Goal: Task Accomplishment & Management: Manage account settings

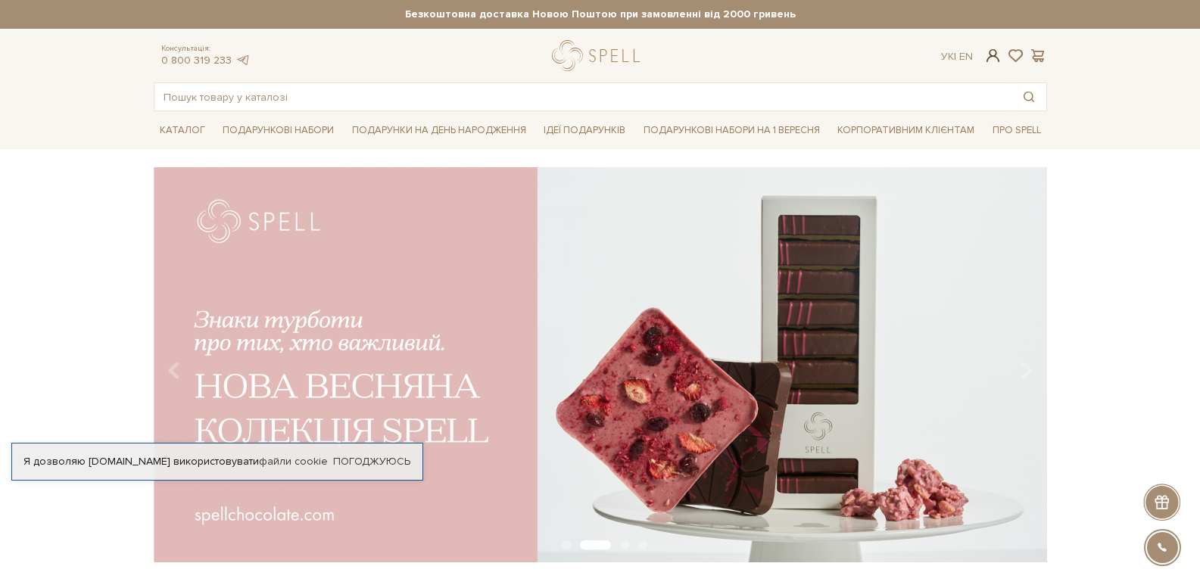
click at [998, 60] on span at bounding box center [993, 56] width 18 height 16
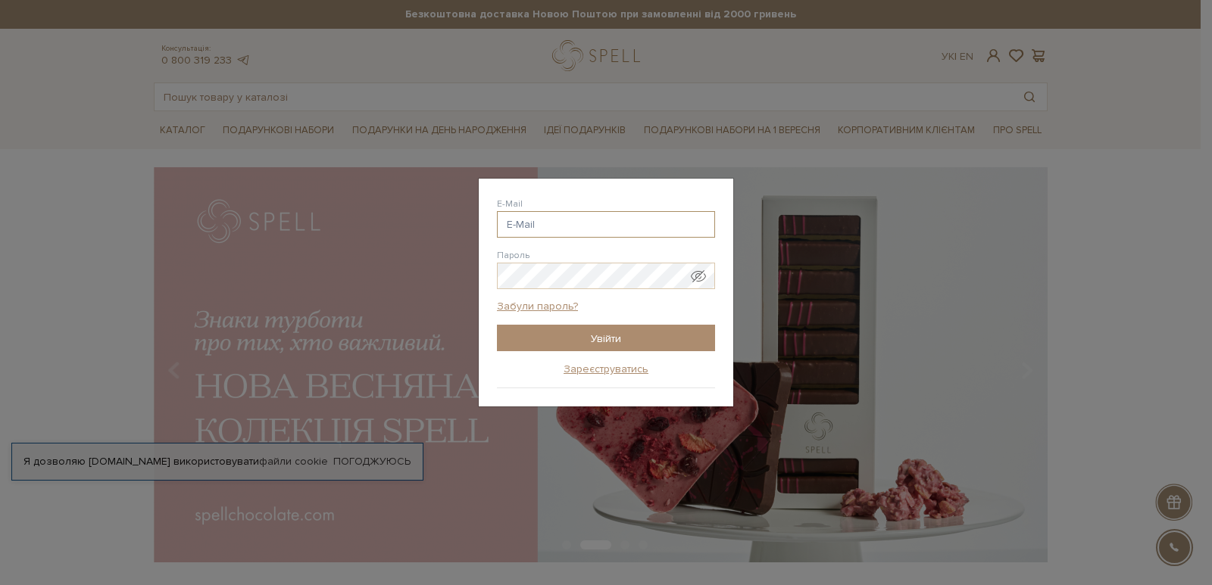
click at [523, 228] on input "E-Mail" at bounding box center [606, 224] width 218 height 27
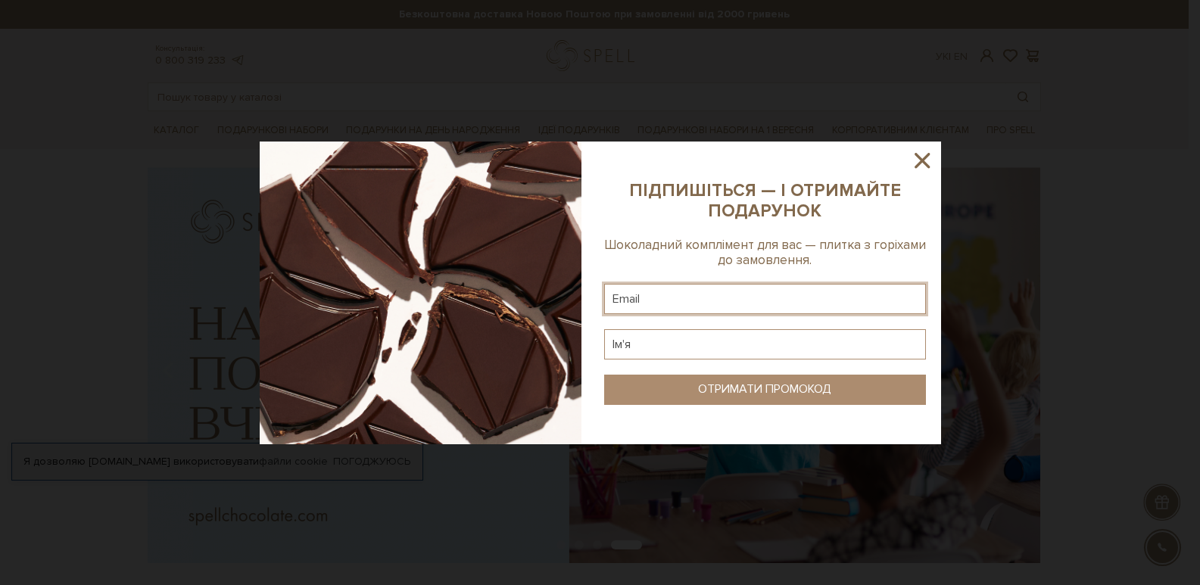
click at [670, 298] on input "text" at bounding box center [765, 299] width 322 height 30
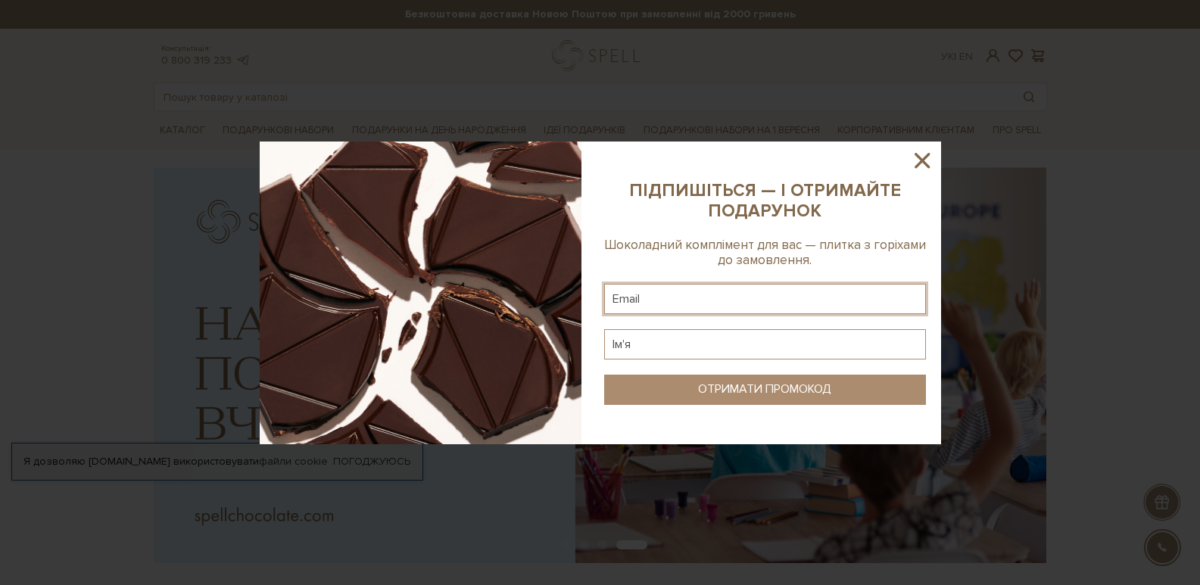
paste input "[EMAIL_ADDRESS][DOMAIN_NAME]"
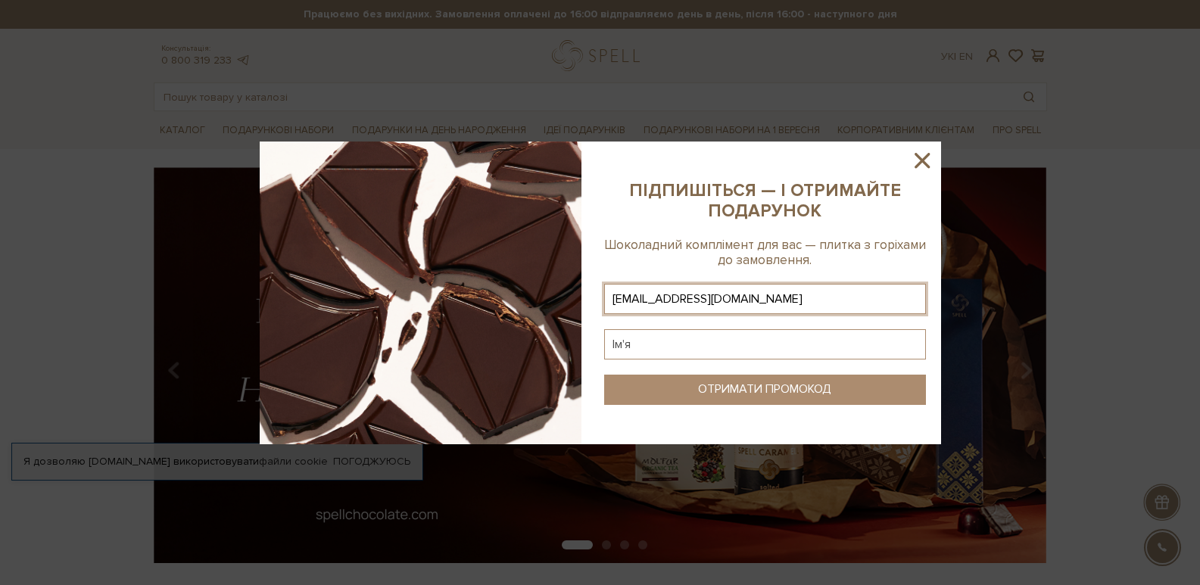
type input "[EMAIL_ADDRESS][DOMAIN_NAME]"
click at [772, 351] on input "text" at bounding box center [765, 344] width 322 height 30
drag, startPoint x: 814, startPoint y: 293, endPoint x: 523, endPoint y: 284, distance: 291.7
click at [523, 284] on div at bounding box center [601, 293] width 682 height 303
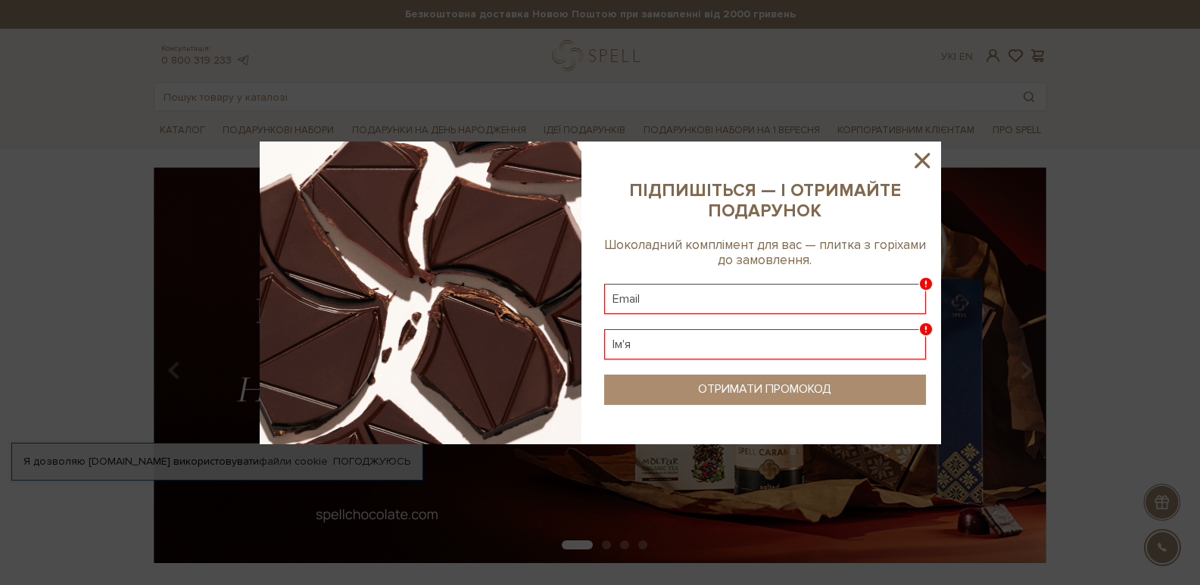
click at [923, 157] on icon at bounding box center [923, 161] width 26 height 26
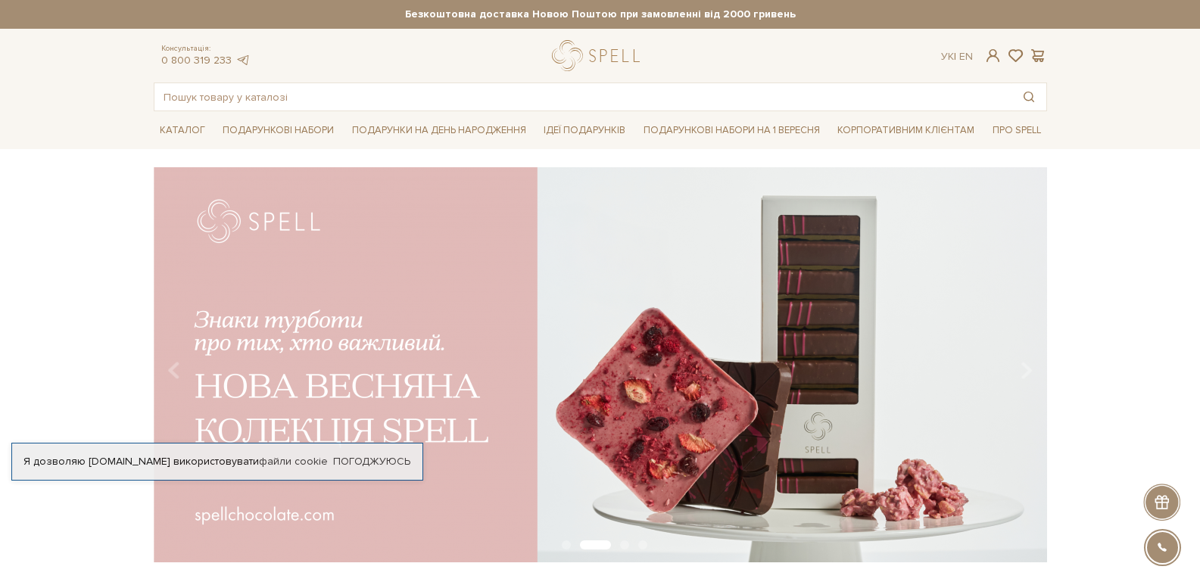
click at [988, 55] on span at bounding box center [993, 56] width 18 height 16
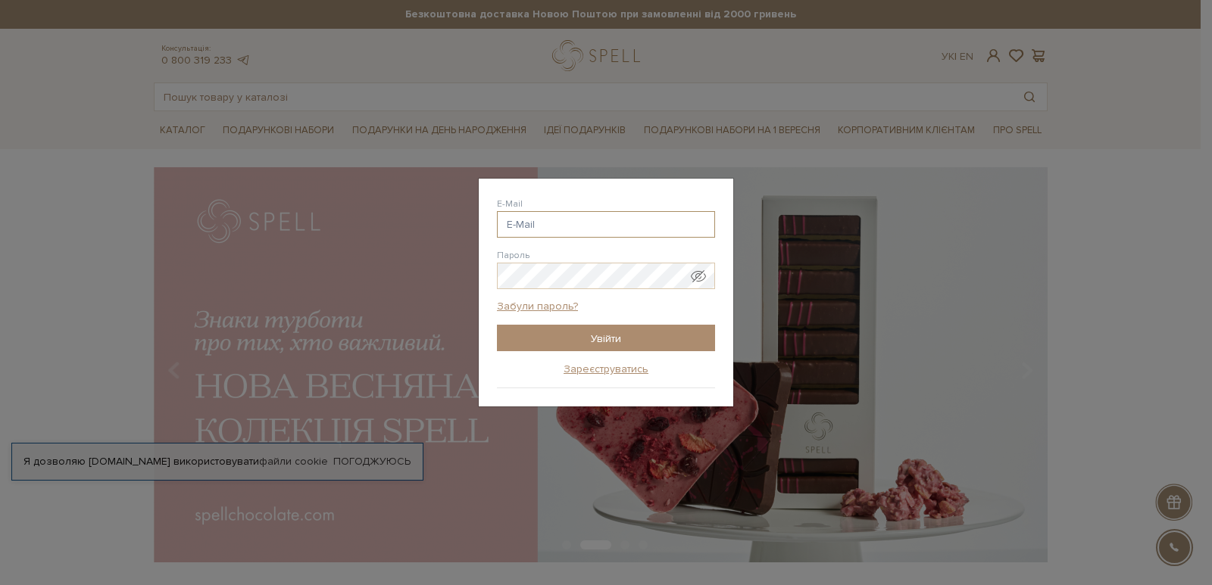
click at [556, 222] on input "E-Mail" at bounding box center [606, 224] width 218 height 27
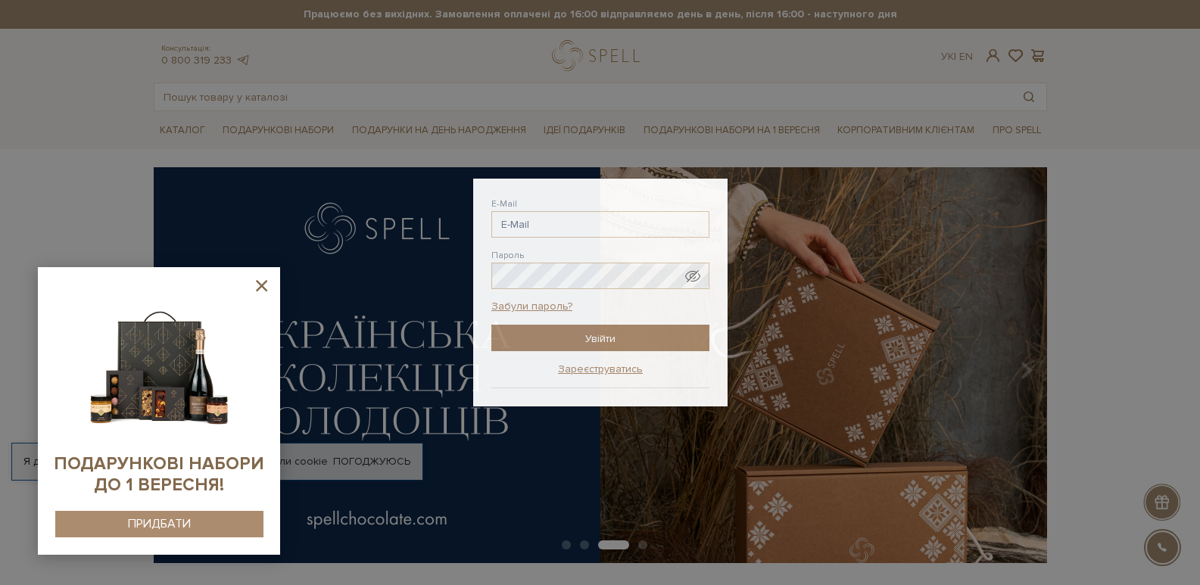
click at [262, 281] on icon at bounding box center [261, 285] width 19 height 19
